Goal: Find specific page/section: Find specific page/section

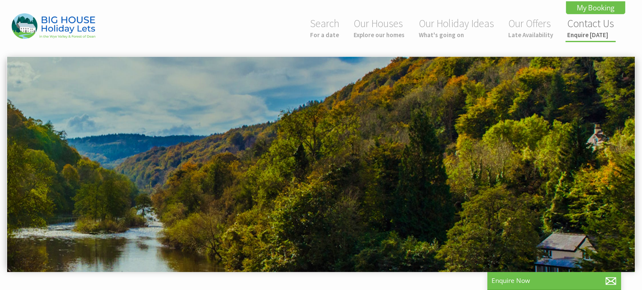
click at [584, 26] on link "Contact Us Enquire today" at bounding box center [590, 28] width 47 height 22
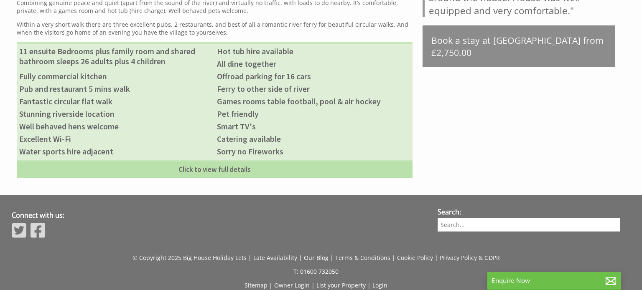
scroll to position [477, 0]
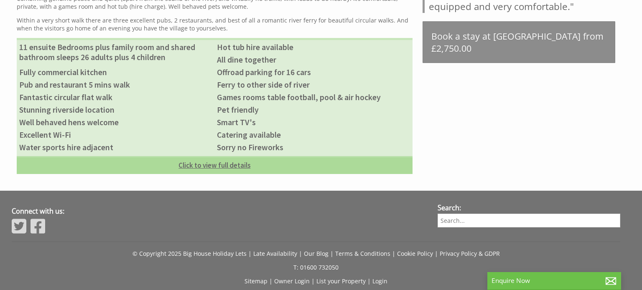
click at [212, 172] on link "Click to view full details" at bounding box center [215, 165] width 396 height 18
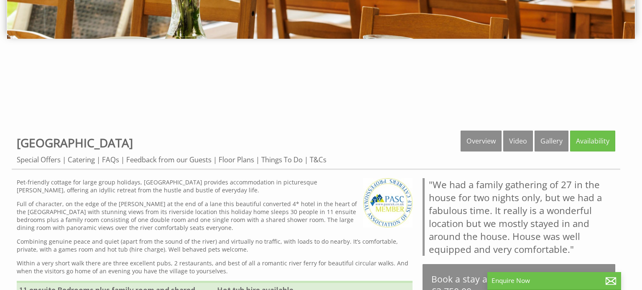
scroll to position [225, 0]
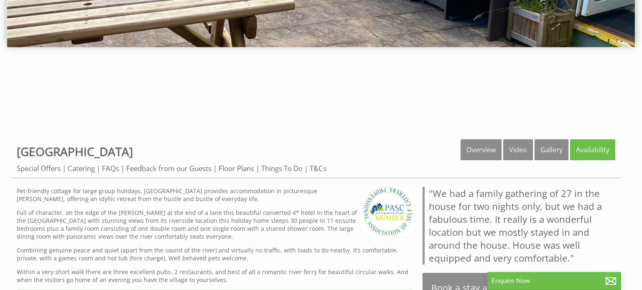
click at [211, 172] on link "Feedback from our Guests" at bounding box center [168, 169] width 85 height 10
